Goal: Navigation & Orientation: Find specific page/section

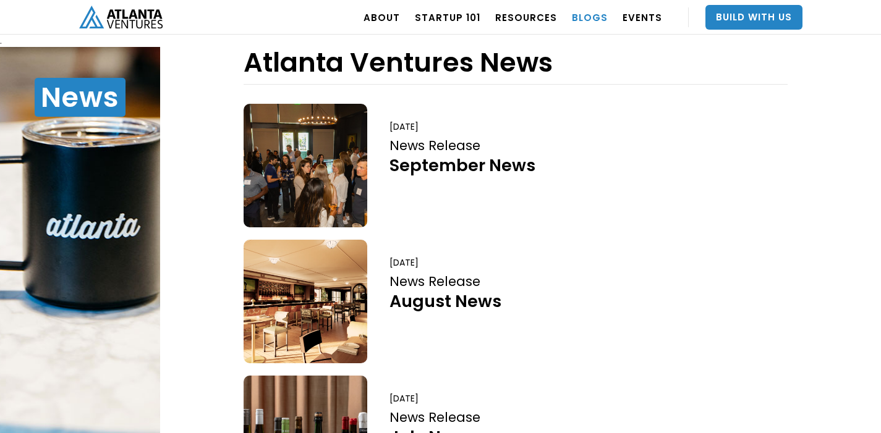
click at [584, 15] on link "BLOGS" at bounding box center [590, 17] width 36 height 35
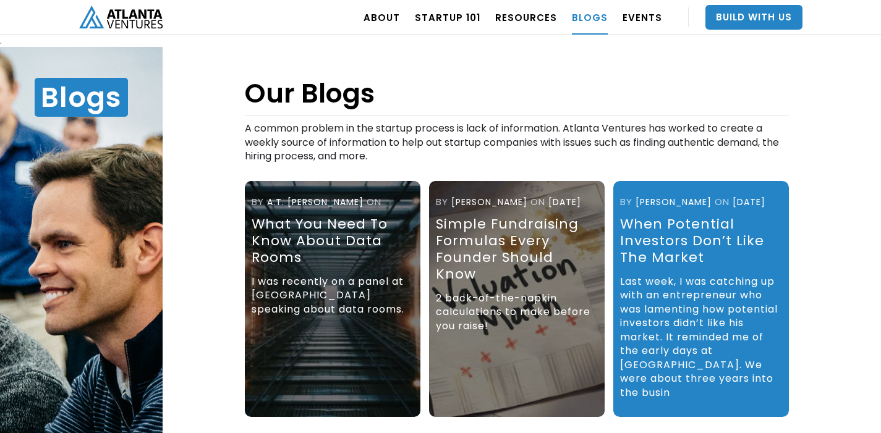
click at [129, 24] on img "home" at bounding box center [120, 17] width 83 height 23
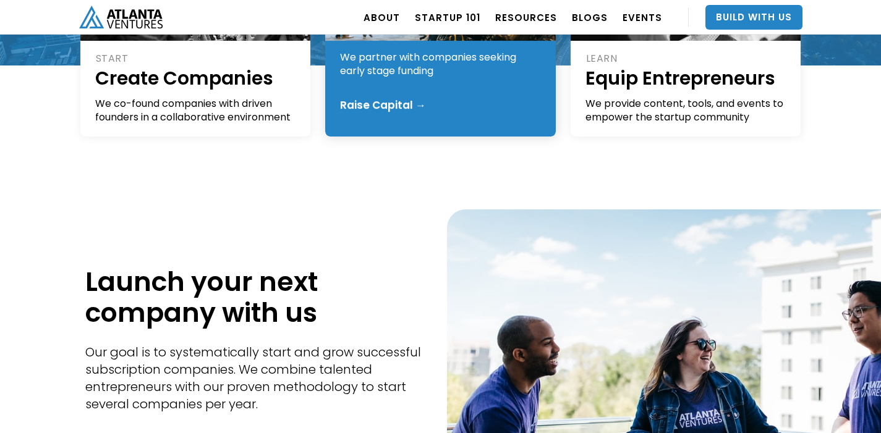
scroll to position [542, 0]
